Goal: Information Seeking & Learning: Learn about a topic

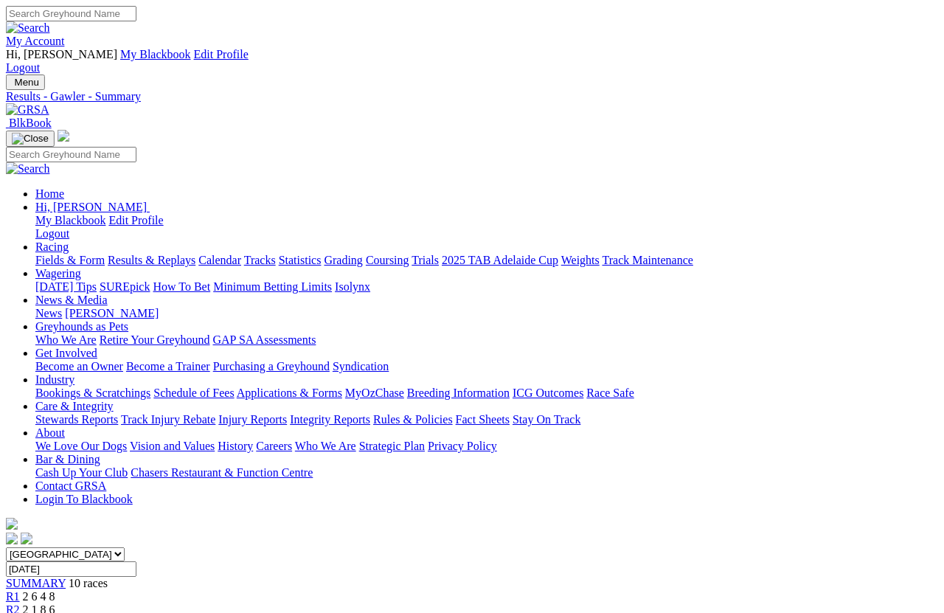
scroll to position [0, 5]
click at [321, 254] on link "Statistics" at bounding box center [300, 260] width 43 height 13
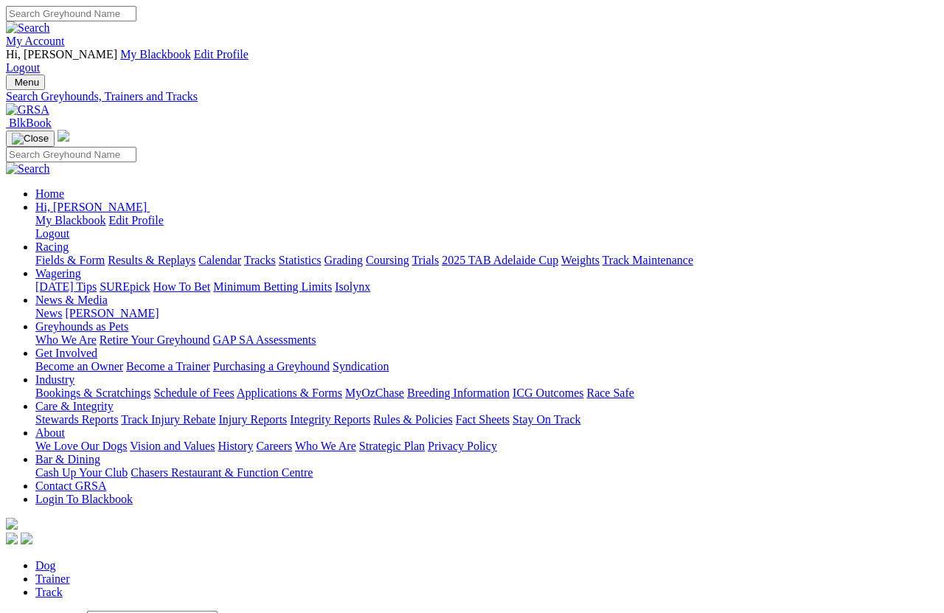
scroll to position [10, 0]
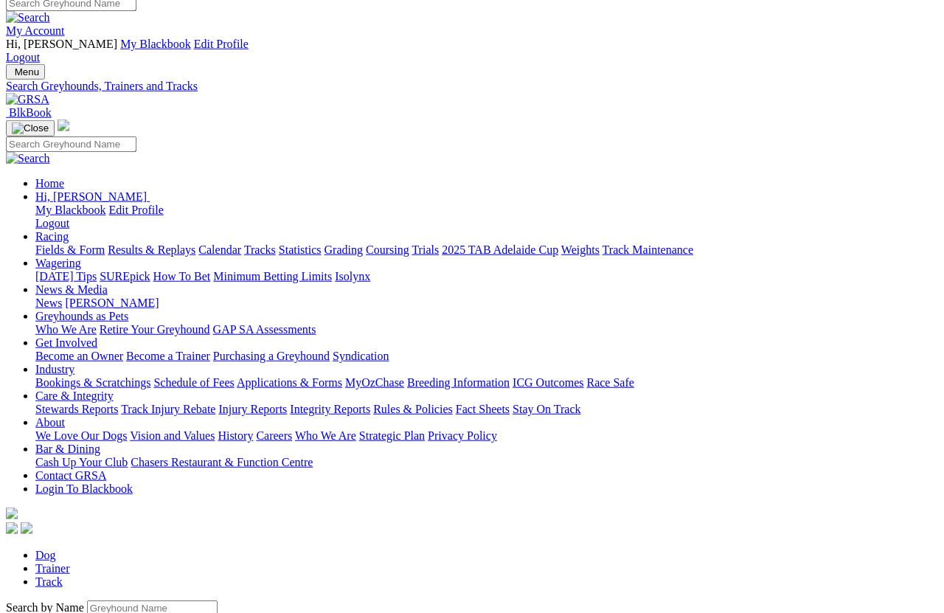
click at [87, 600] on input "Search by Greyhound name" at bounding box center [152, 607] width 130 height 15
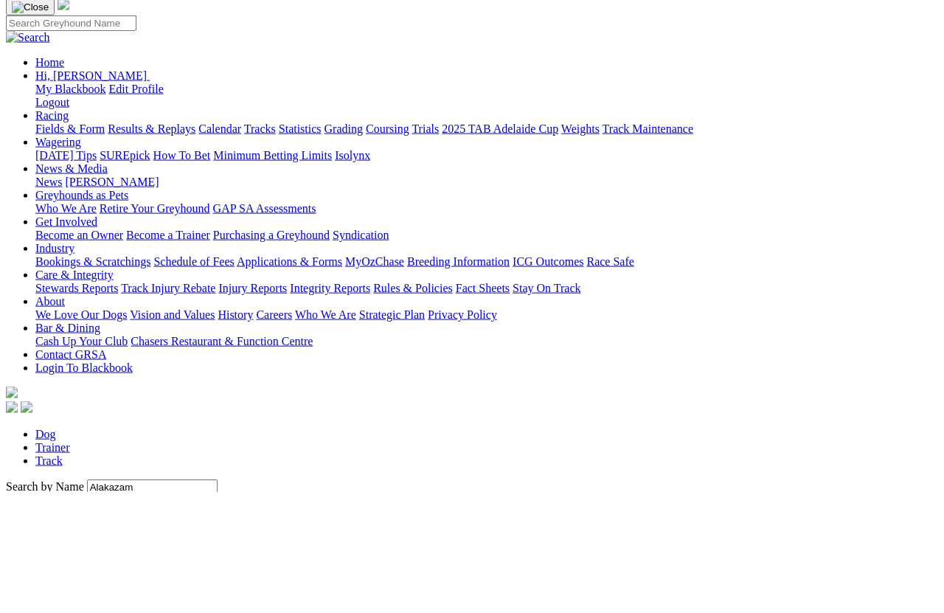
scroll to position [131, 0]
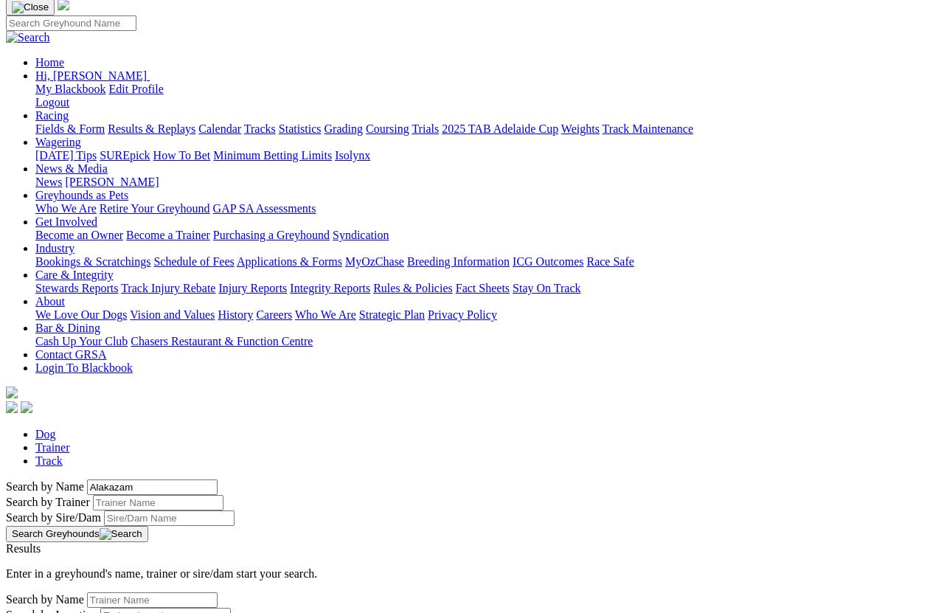
type input "Alakazam"
click at [148, 526] on button "Search Greyhounds" at bounding box center [77, 534] width 142 height 16
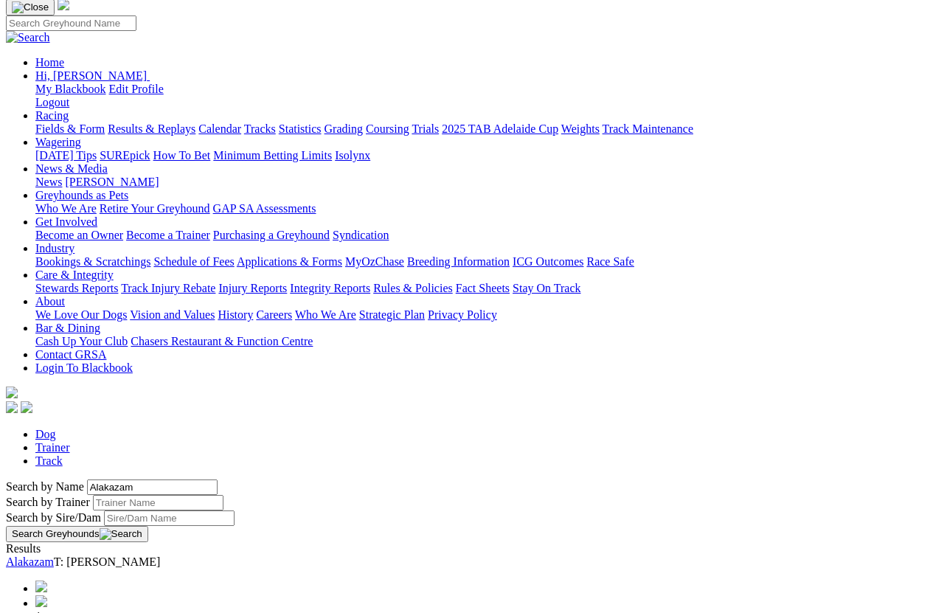
click at [54, 555] on link "Alakazam" at bounding box center [30, 561] width 48 height 13
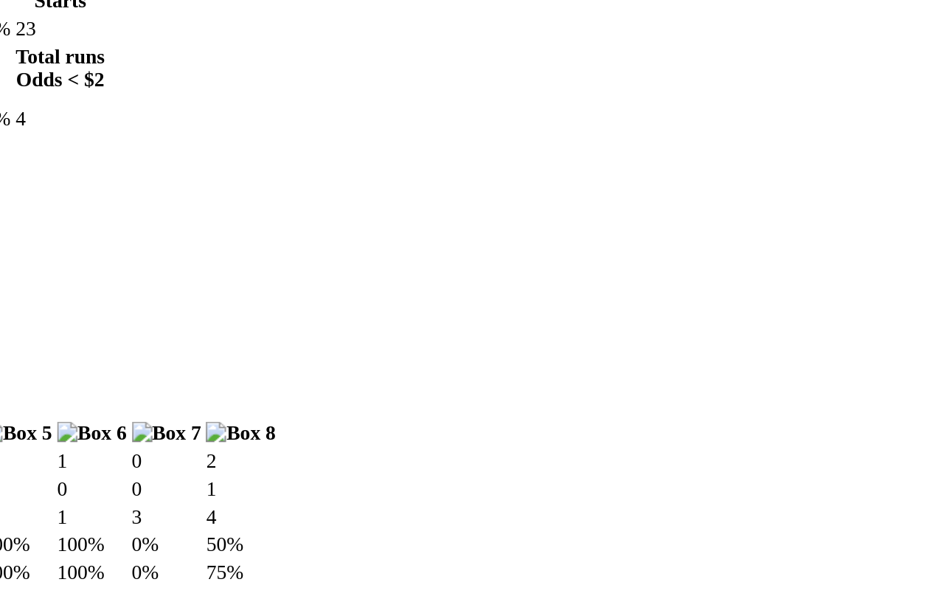
scroll to position [582, 0]
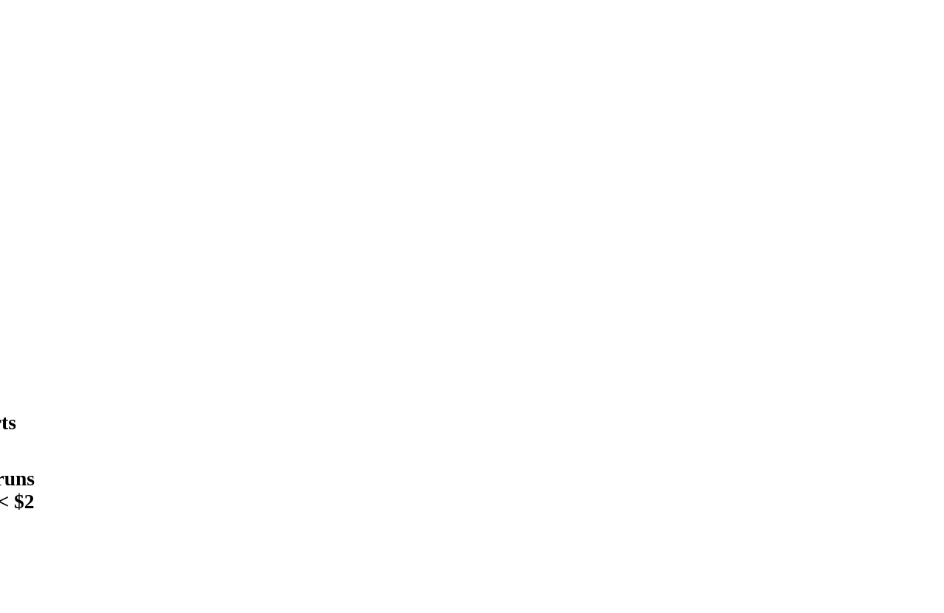
scroll to position [559, 0]
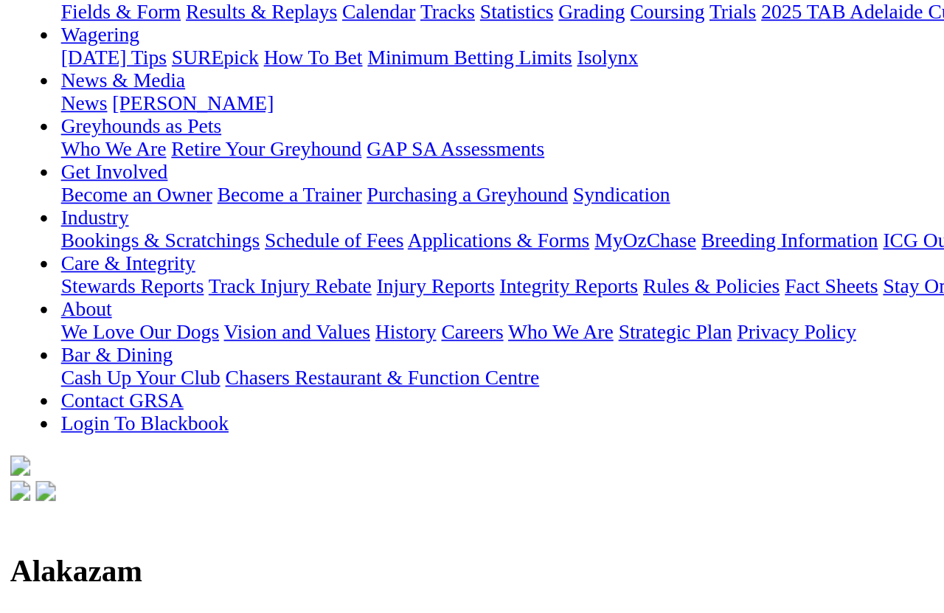
scroll to position [248, 0]
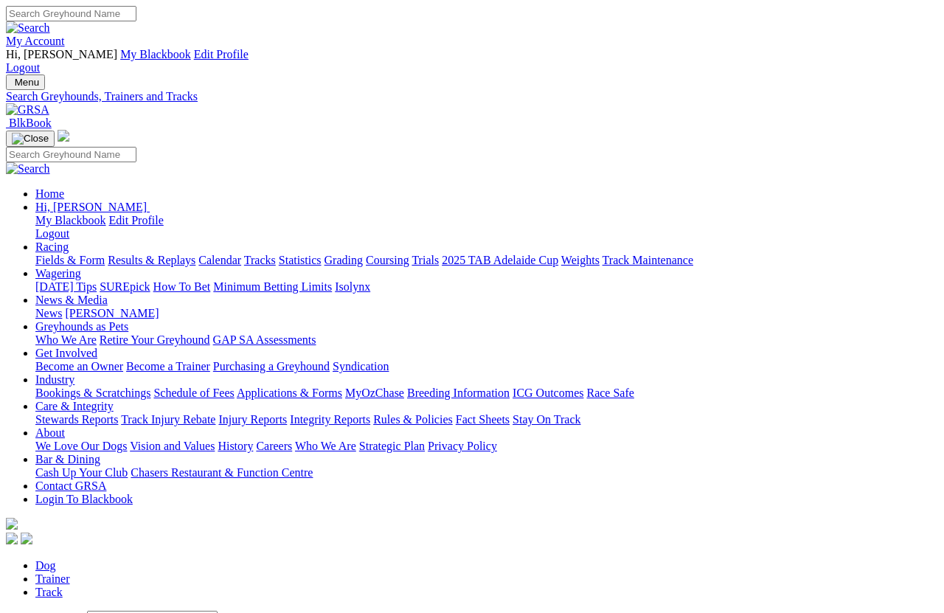
scroll to position [10, 0]
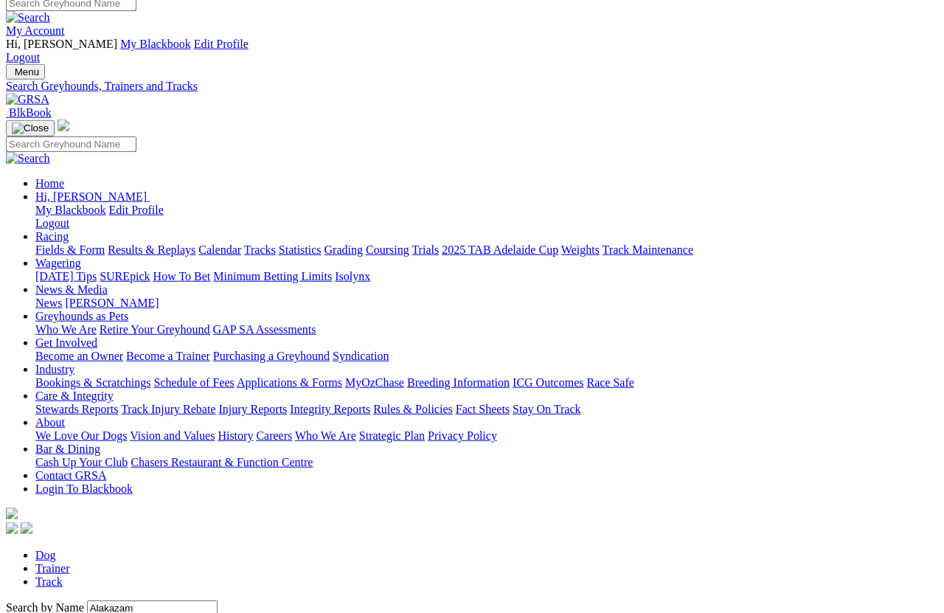
scroll to position [131, 0]
